Goal: Information Seeking & Learning: Understand process/instructions

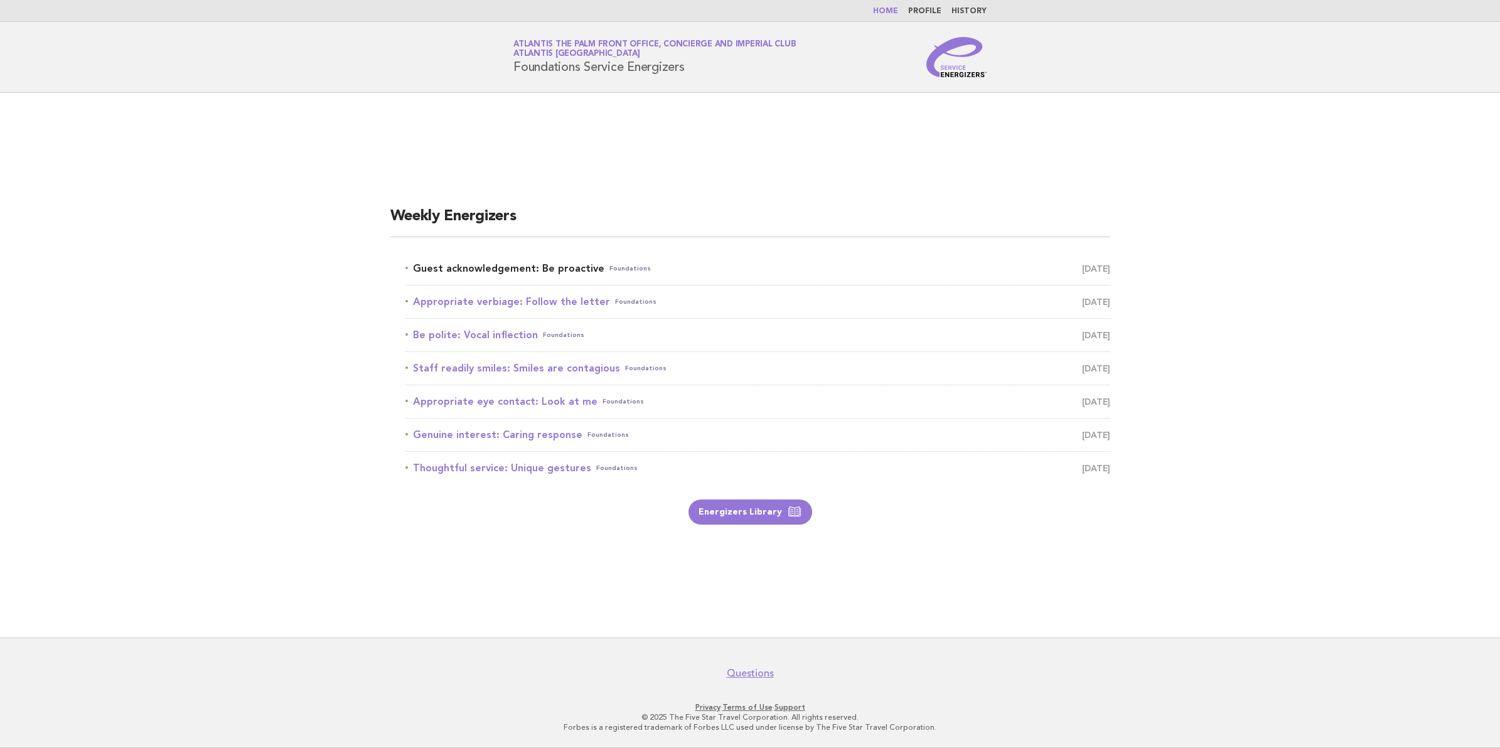
click at [500, 267] on link "Guest acknowledgement: Be proactive Foundations August 22" at bounding box center [757, 269] width 705 height 18
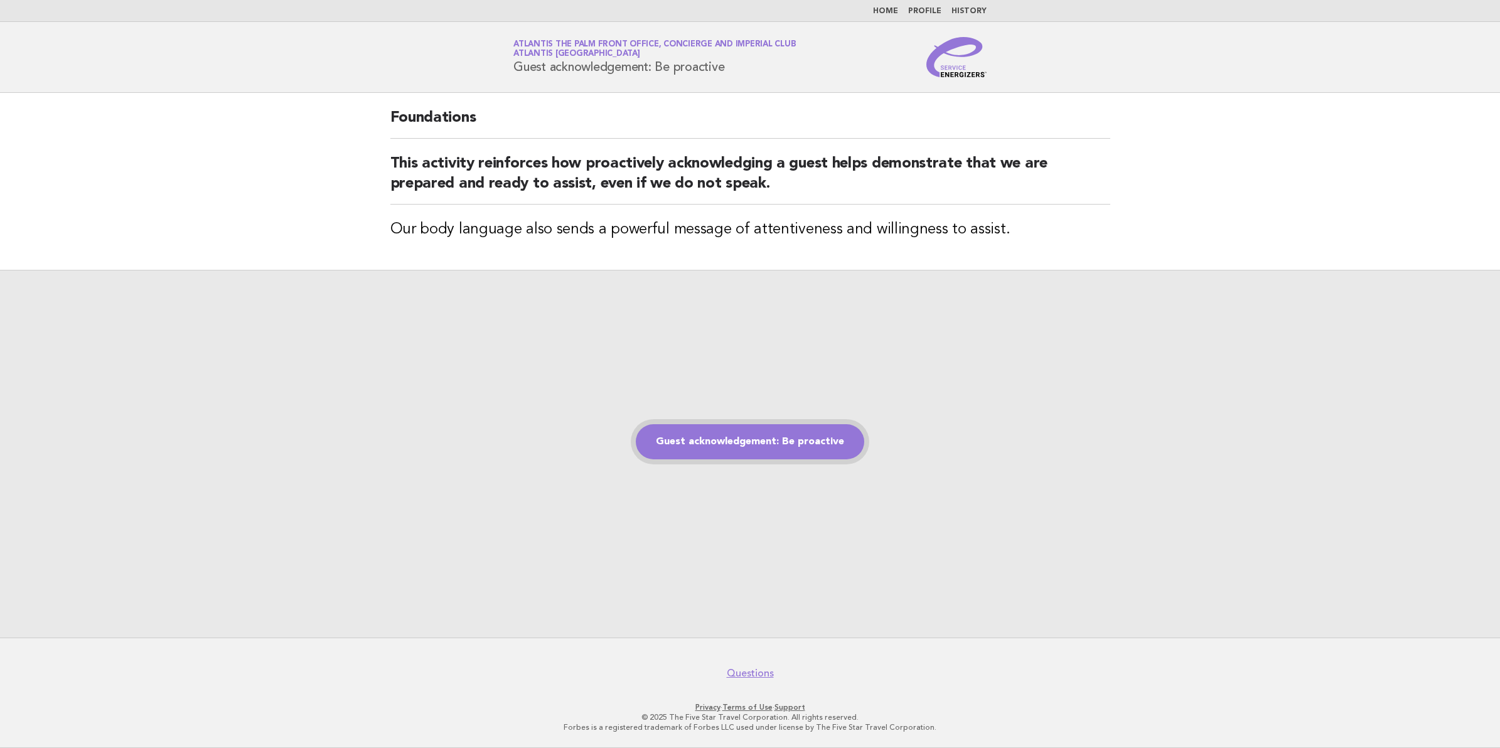
click at [678, 441] on link "Guest acknowledgement: Be proactive" at bounding box center [750, 441] width 228 height 35
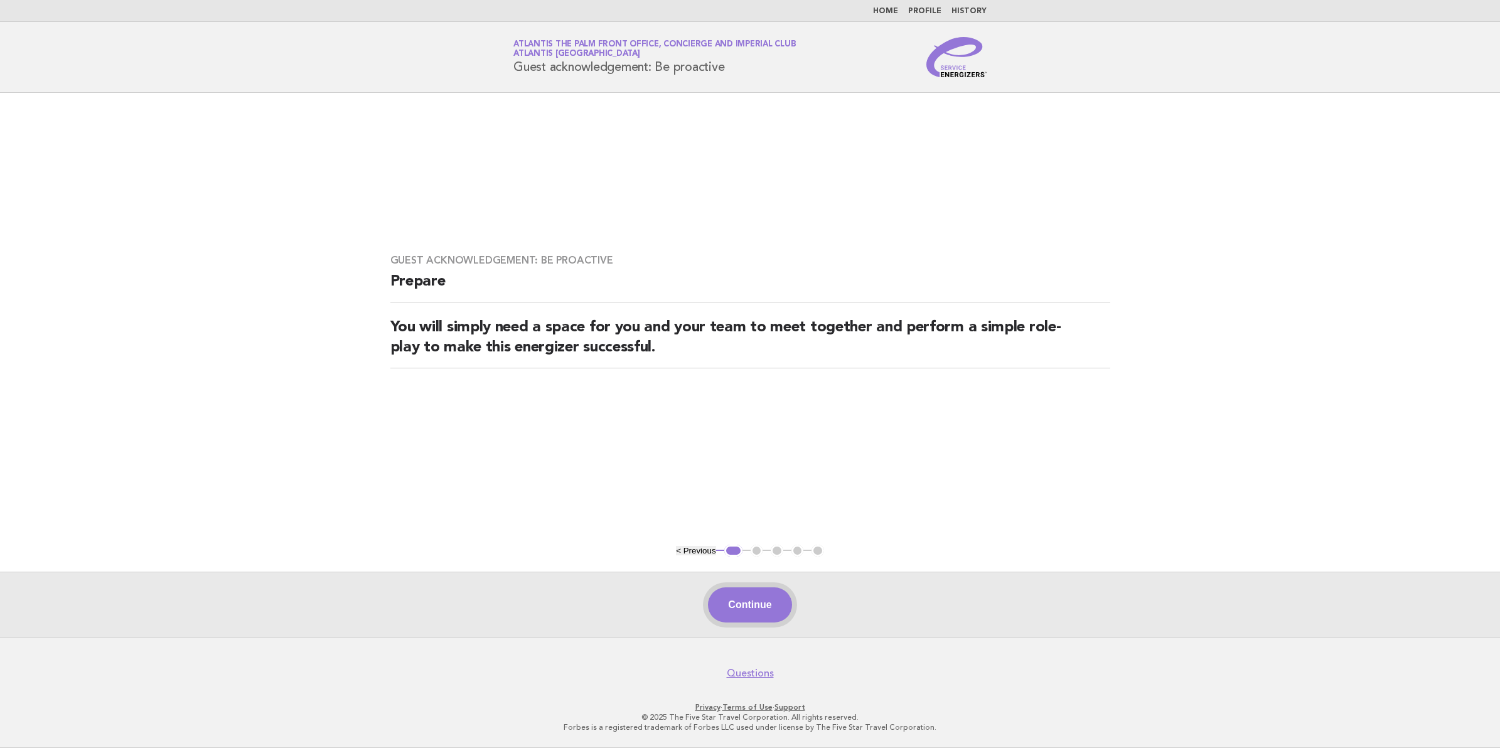
click at [750, 607] on button "Continue" at bounding box center [749, 604] width 83 height 35
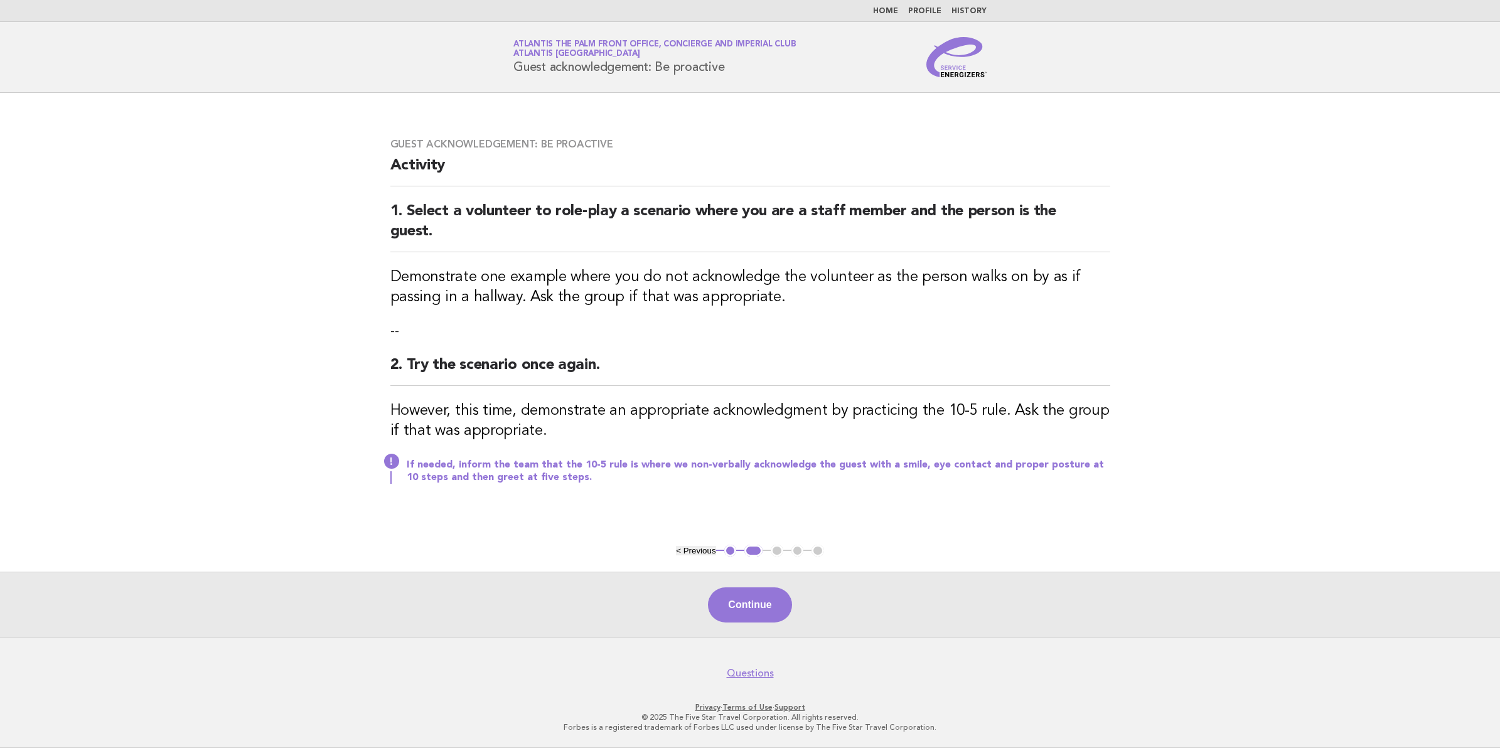
click at [750, 607] on button "Continue" at bounding box center [749, 604] width 83 height 35
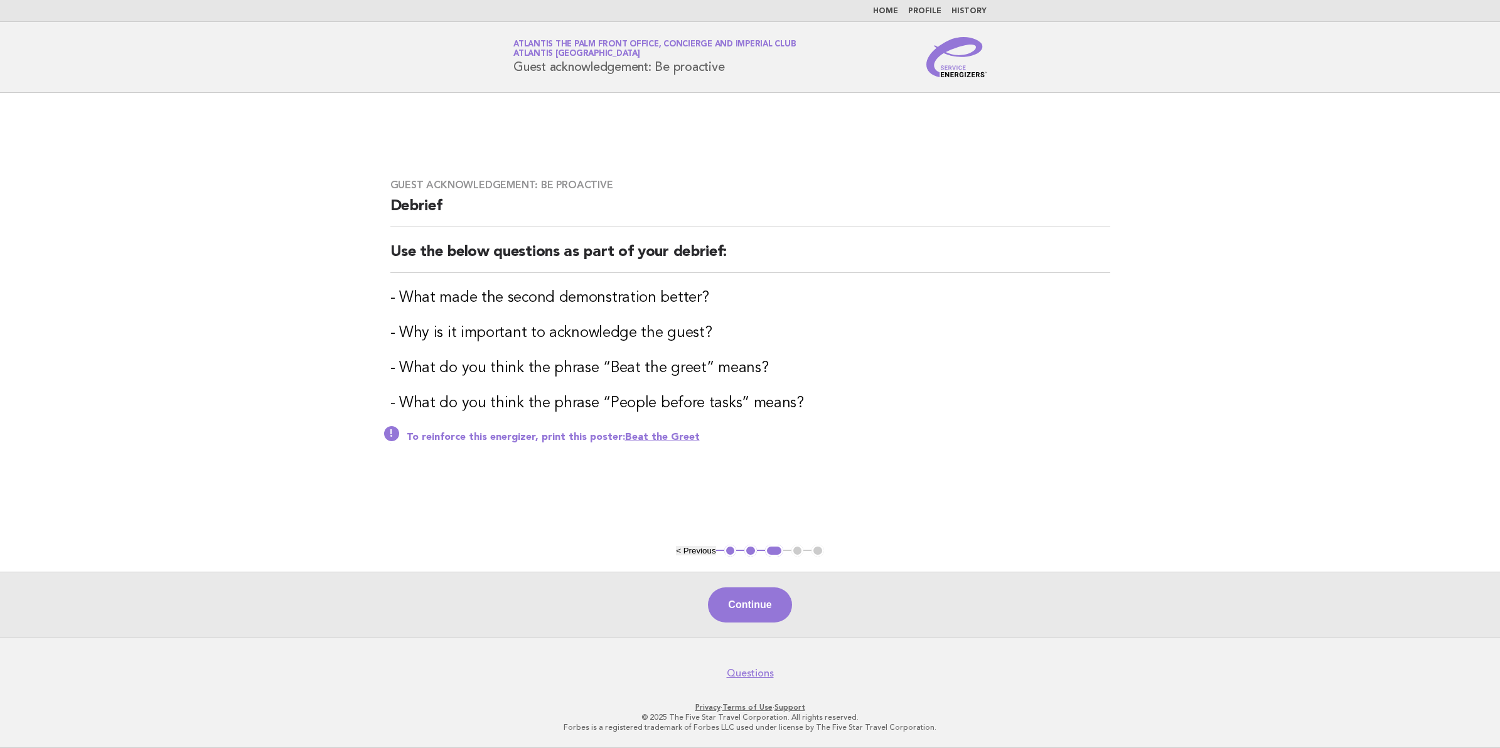
click at [632, 441] on link "Beat the Greet" at bounding box center [662, 437] width 75 height 10
click at [736, 593] on button "Continue" at bounding box center [749, 604] width 83 height 35
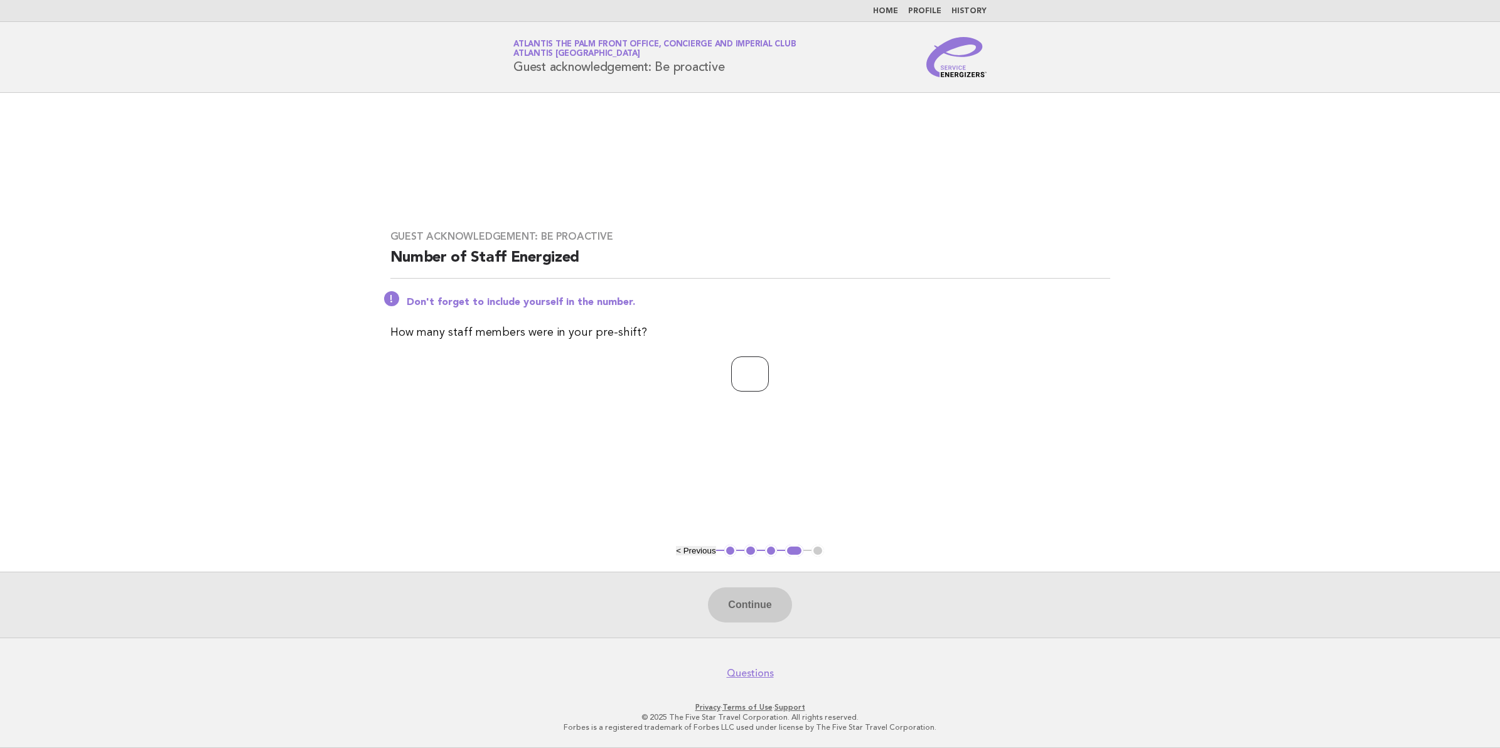
click at [743, 380] on input "number" at bounding box center [750, 374] width 38 height 35
type input "**"
click at [798, 600] on div "Continue" at bounding box center [750, 605] width 1500 height 66
click at [789, 604] on button "Continue" at bounding box center [749, 604] width 83 height 35
